Goal: Task Accomplishment & Management: Manage account settings

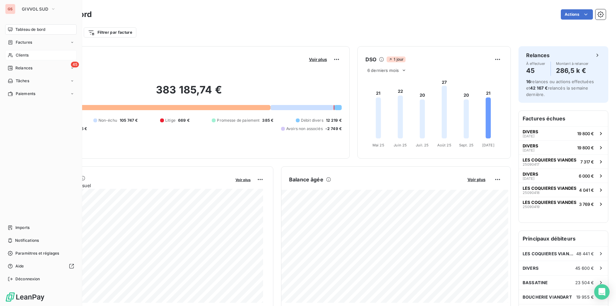
click at [30, 54] on div "Clients" at bounding box center [41, 55] width 72 height 10
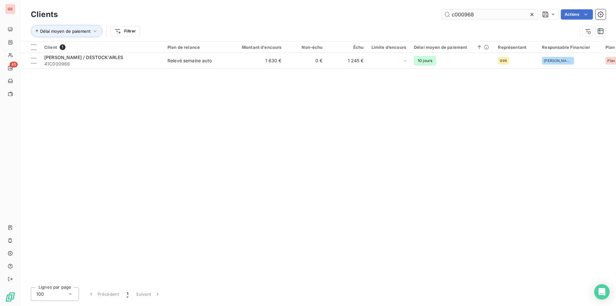
drag, startPoint x: 468, startPoint y: 14, endPoint x: 485, endPoint y: 17, distance: 17.0
click at [485, 17] on input "c000968" at bounding box center [489, 14] width 96 height 10
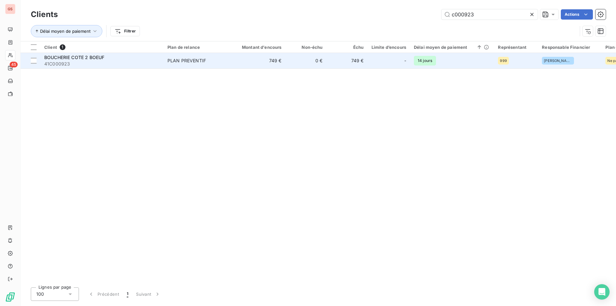
type input "c000923"
click at [190, 58] on div "PLAN PREVENTIF" at bounding box center [186, 60] width 38 height 6
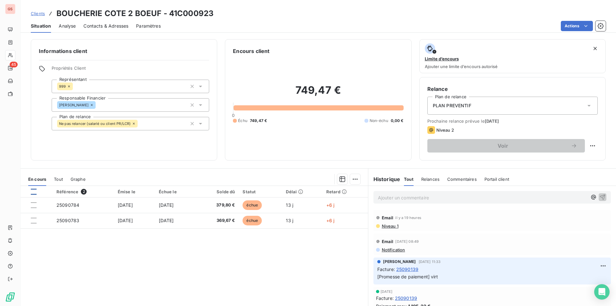
click at [34, 191] on div at bounding box center [34, 192] width 6 height 6
click at [354, 181] on html "GS 45 Clients BOUCHERIE COTE 2 BOEUF - 41C000923 Situation Analyse Contacts & A…" at bounding box center [308, 153] width 616 height 306
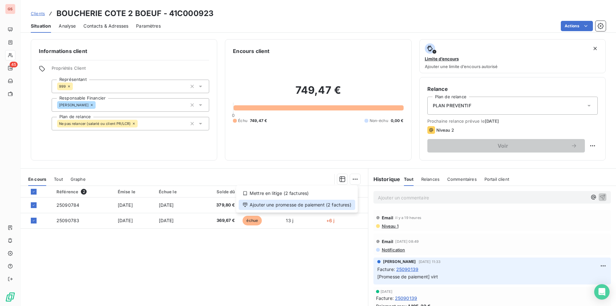
click at [324, 207] on div "Ajouter une promesse de paiement (2 factures)" at bounding box center [297, 204] width 116 height 10
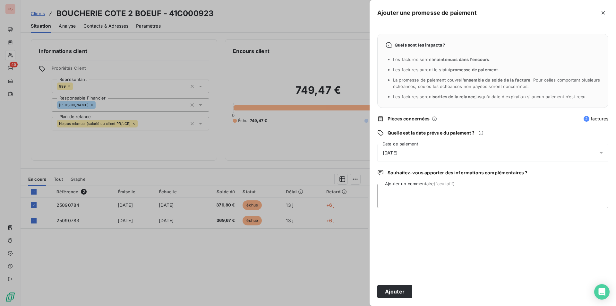
click at [410, 156] on div "[DATE]" at bounding box center [492, 153] width 231 height 18
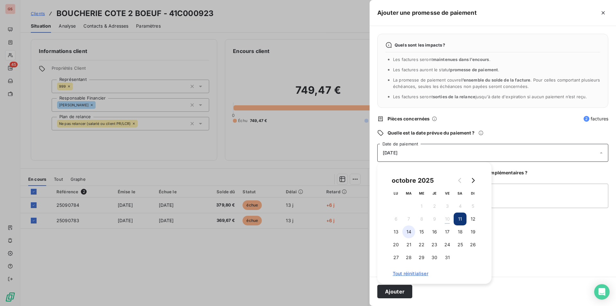
click at [411, 230] on button "14" at bounding box center [408, 231] width 13 height 13
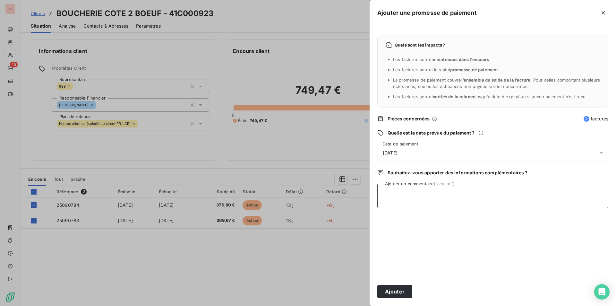
click at [545, 194] on textarea "Ajouter un commentaire (facultatif)" at bounding box center [492, 195] width 231 height 24
type textarea "VIRT"
click at [398, 291] on button "Ajouter" at bounding box center [394, 290] width 35 height 13
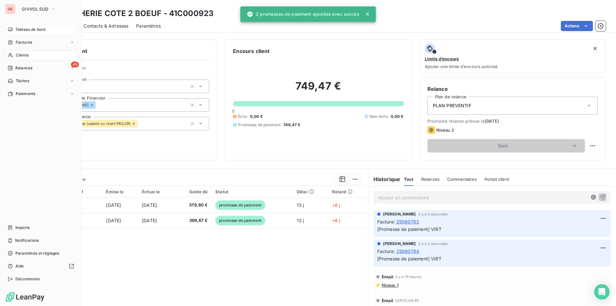
click at [30, 32] on span "Tableau de bord" at bounding box center [30, 30] width 30 height 6
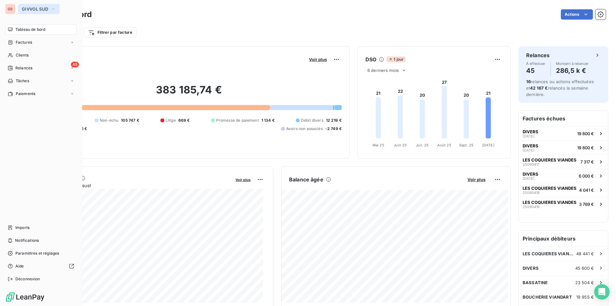
click at [23, 12] on button "GIVVOL SUD" at bounding box center [39, 9] width 42 height 10
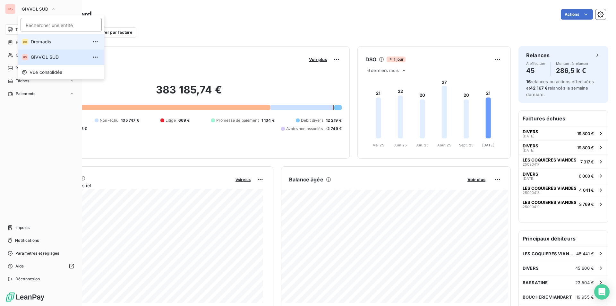
click at [30, 39] on li "DR [PERSON_NAME]" at bounding box center [61, 41] width 86 height 15
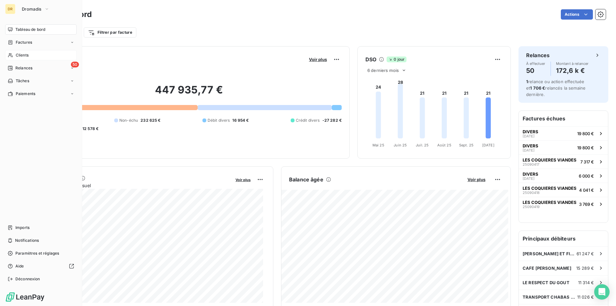
click at [21, 54] on span "Clients" at bounding box center [22, 55] width 13 height 6
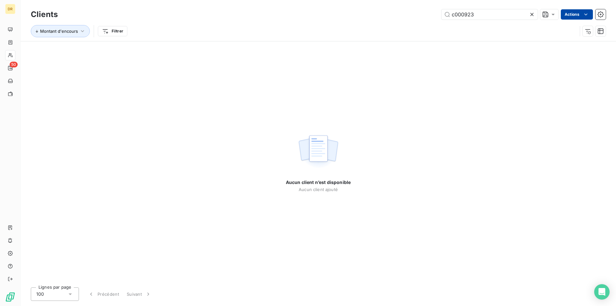
drag, startPoint x: 453, startPoint y: 15, endPoint x: 592, endPoint y: 12, distance: 138.9
click at [592, 18] on div "c000923 Actions" at bounding box center [335, 14] width 540 height 10
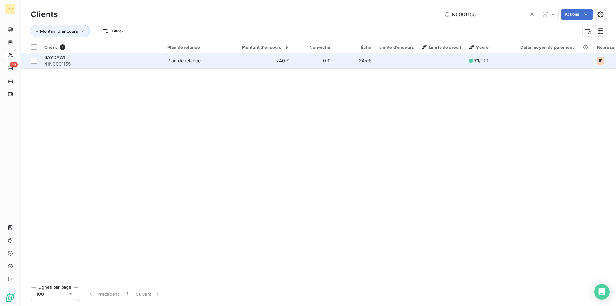
type input "N0001155"
click at [215, 62] on span "Plan de relance" at bounding box center [196, 60] width 59 height 6
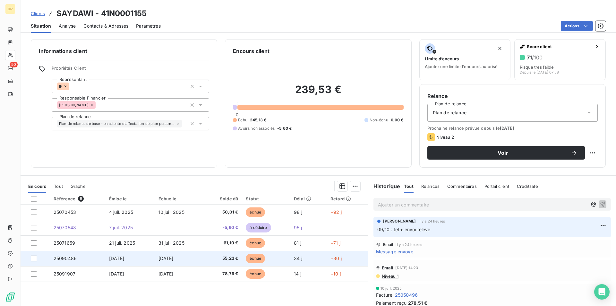
click at [213, 261] on td "55,23 €" at bounding box center [223, 257] width 38 height 15
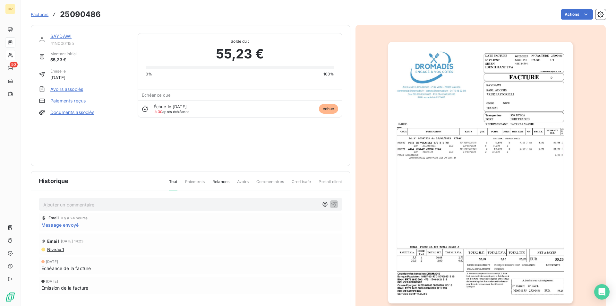
click at [493, 159] on img "button" at bounding box center [480, 172] width 184 height 261
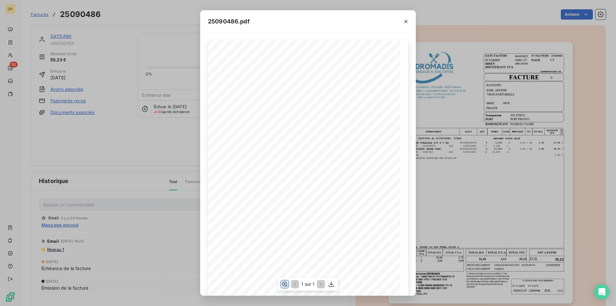
click at [285, 285] on icon "button" at bounding box center [284, 284] width 6 height 6
click at [330, 283] on icon "button" at bounding box center [331, 284] width 6 height 6
click at [409, 22] on button "button" at bounding box center [406, 21] width 10 height 10
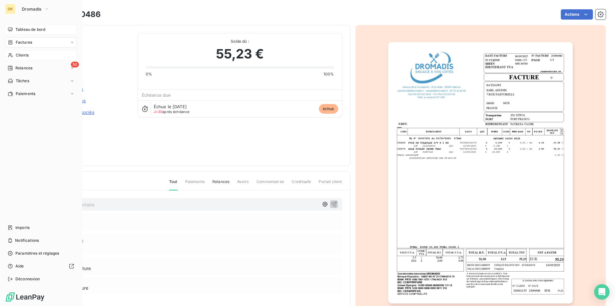
click at [29, 31] on span "Tableau de bord" at bounding box center [30, 30] width 30 height 6
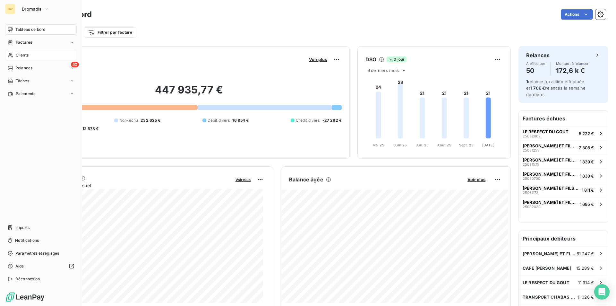
click at [37, 61] on nav "Tableau de bord Factures Clients 50 Relances Tâches Paiements" at bounding box center [41, 61] width 72 height 74
click at [29, 71] on span "Relances" at bounding box center [23, 68] width 17 height 6
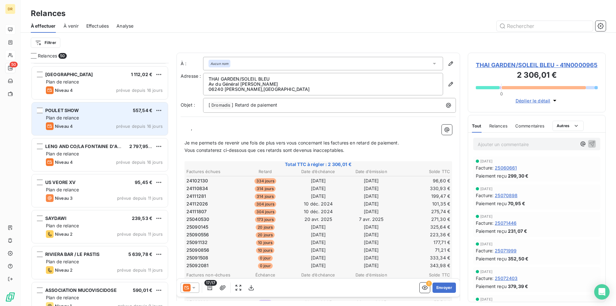
scroll to position [353, 0]
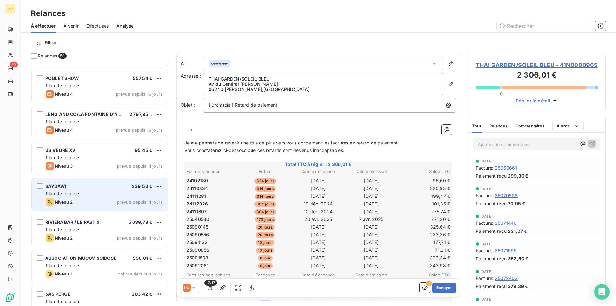
click at [100, 200] on div "Niveau 2 prévue depuis 11 jours" at bounding box center [104, 202] width 117 height 8
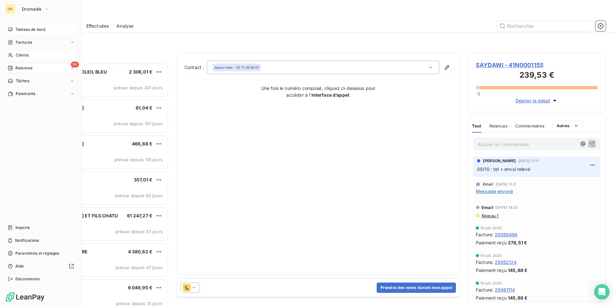
click at [21, 30] on span "Tableau de bord" at bounding box center [30, 30] width 30 height 6
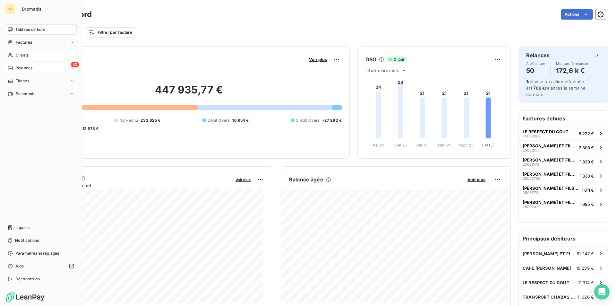
click at [47, 71] on div "50 Relances" at bounding box center [41, 68] width 72 height 10
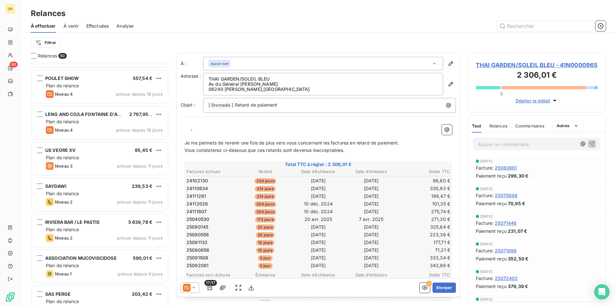
scroll to position [385, 0]
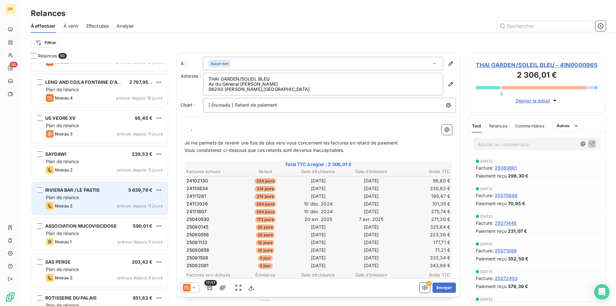
click at [94, 188] on span "RIVIERA BAR / LE PASTIS" at bounding box center [72, 189] width 54 height 5
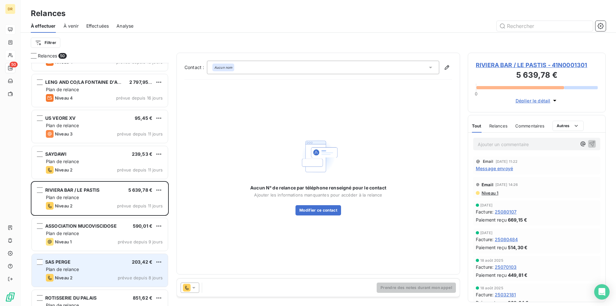
scroll to position [417, 0]
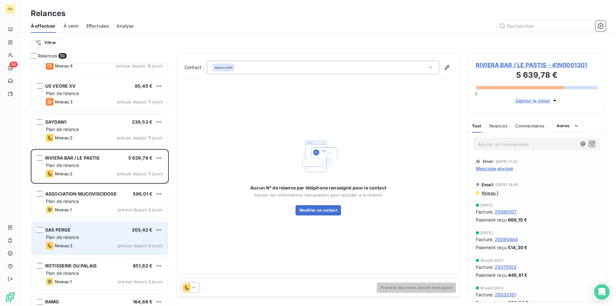
click at [91, 240] on div "SAS PERGE 203,42 € Plan de relance Niveau 2 prévue depuis 8 jours" at bounding box center [100, 238] width 136 height 33
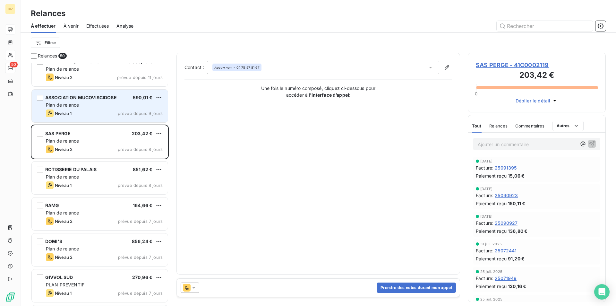
scroll to position [545, 0]
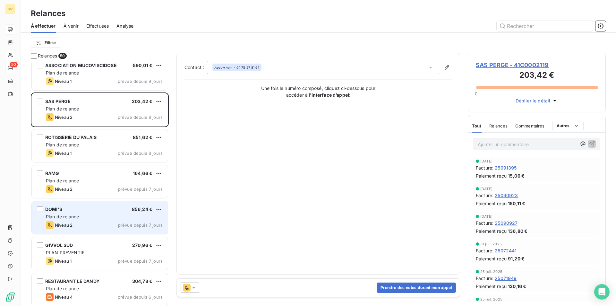
click at [115, 222] on div "Niveau 2 prévue depuis 7 jours" at bounding box center [104, 225] width 117 height 8
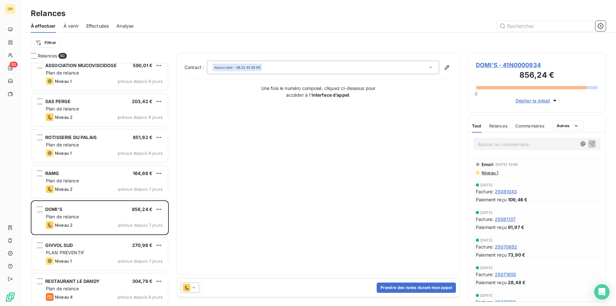
click at [194, 287] on icon at bounding box center [193, 288] width 3 height 2
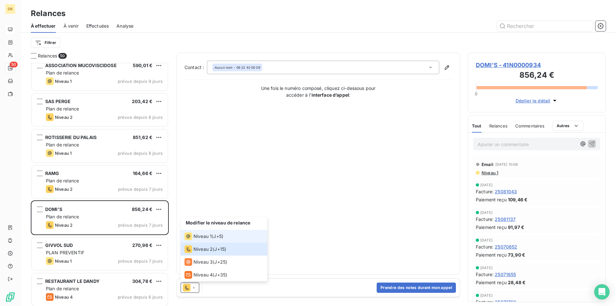
click at [207, 240] on div "Niveau 1" at bounding box center [197, 236] width 27 height 8
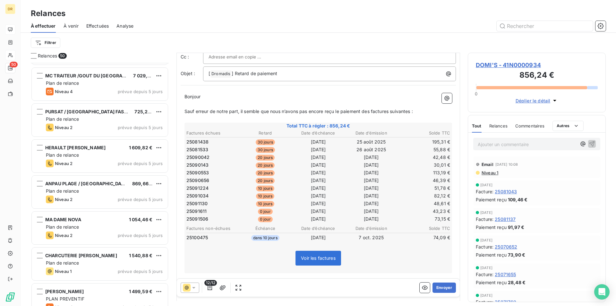
scroll to position [962, 0]
